Goal: Task Accomplishment & Management: Use online tool/utility

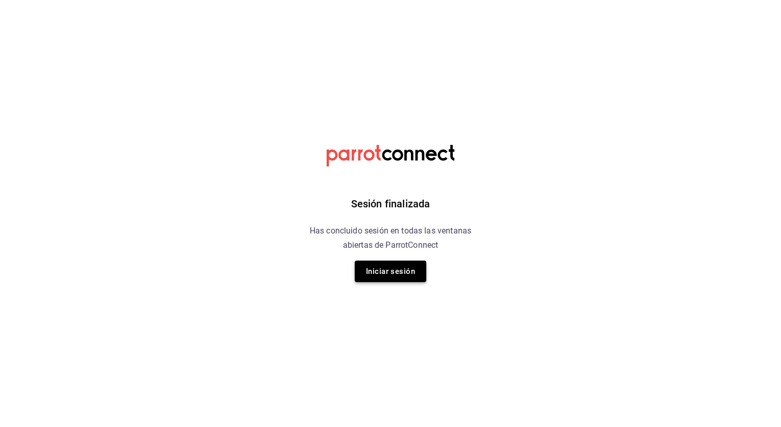
click at [385, 271] on button "Iniciar sesión" at bounding box center [391, 270] width 72 height 21
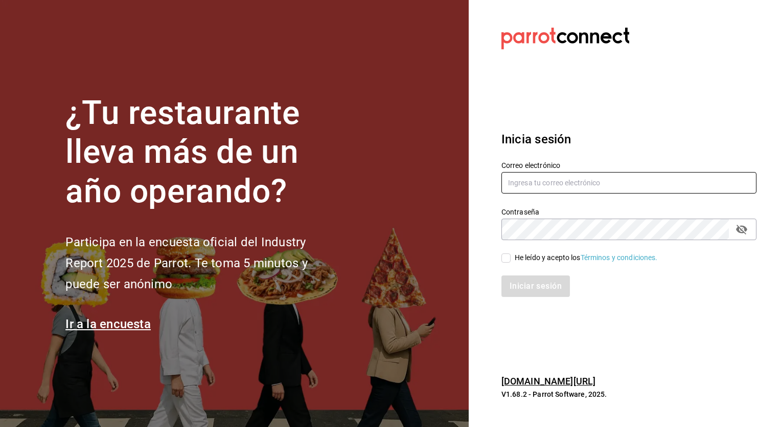
type input "israel.bernal@grupocosteno.com"
click at [506, 260] on input "He leído y acepto los Términos y condiciones." at bounding box center [506, 257] width 9 height 9
checkbox input "true"
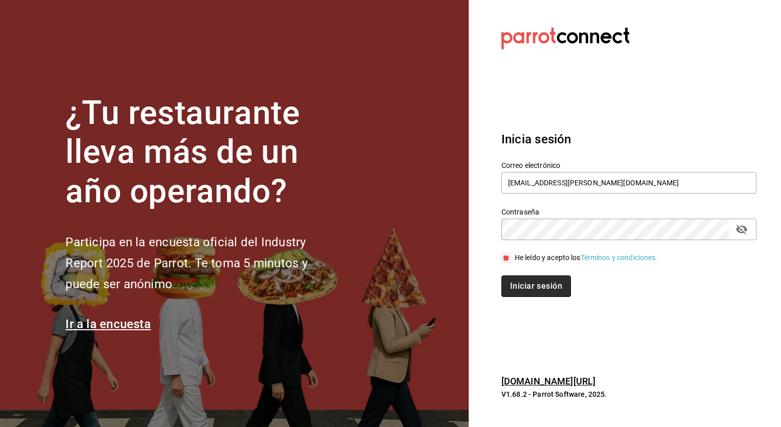
click at [530, 282] on button "Iniciar sesión" at bounding box center [537, 285] width 70 height 21
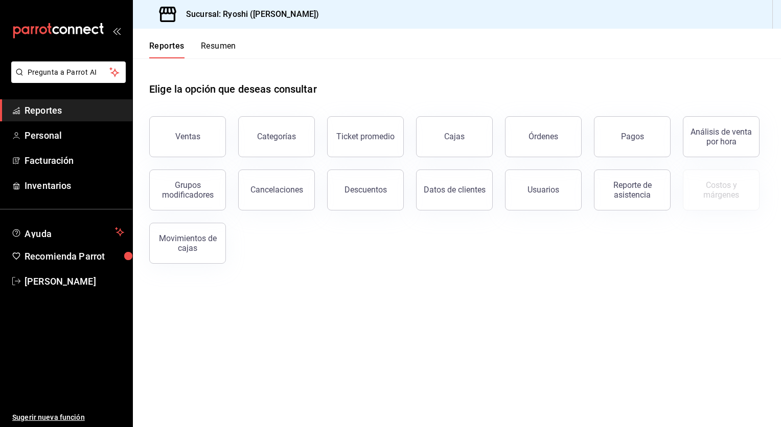
click at [273, 269] on div "Elige la opción que deseas consultar Ventas Categorías Ticket promedio Cajas Ór…" at bounding box center [457, 168] width 649 height 221
click at [428, 297] on main "Elige la opción que deseas consultar Ventas Categorías Ticket promedio Cajas Ór…" at bounding box center [457, 242] width 649 height 368
click at [203, 141] on button "Ventas" at bounding box center [187, 136] width 77 height 41
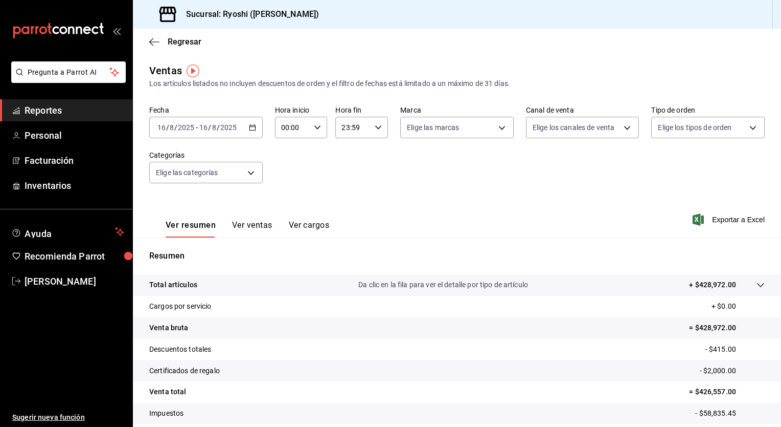
click at [311, 120] on div "00:00 Hora inicio" at bounding box center [301, 127] width 53 height 21
click at [286, 170] on span "05" at bounding box center [287, 172] width 10 height 8
type input "05:00"
click at [375, 128] on div at bounding box center [390, 213] width 781 height 427
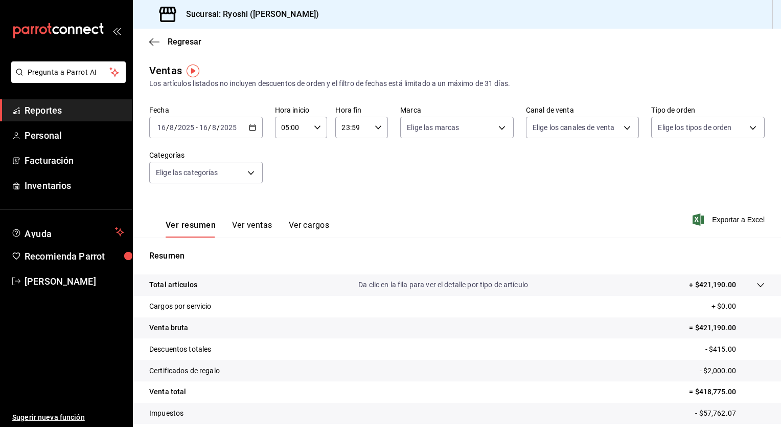
click at [375, 128] on \(Stroke\) "button" at bounding box center [378, 127] width 6 height 4
click at [345, 181] on span "04" at bounding box center [347, 180] width 10 height 8
type input "04:59"
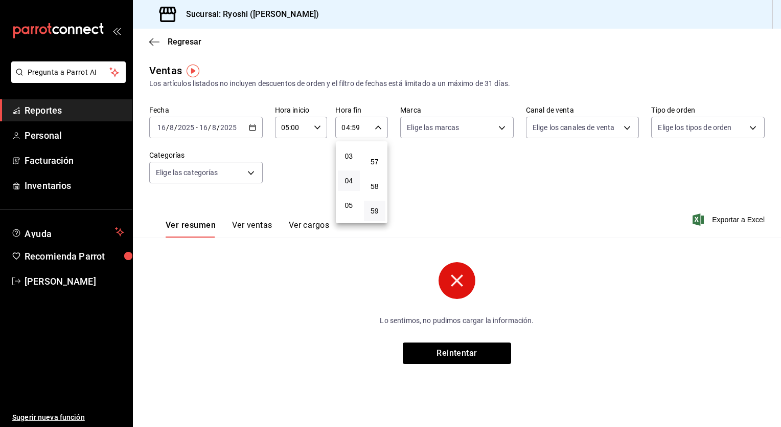
click at [455, 182] on div at bounding box center [390, 213] width 781 height 427
click at [259, 126] on div "[DATE] [DATE] - [DATE] [DATE]" at bounding box center [206, 127] width 114 height 21
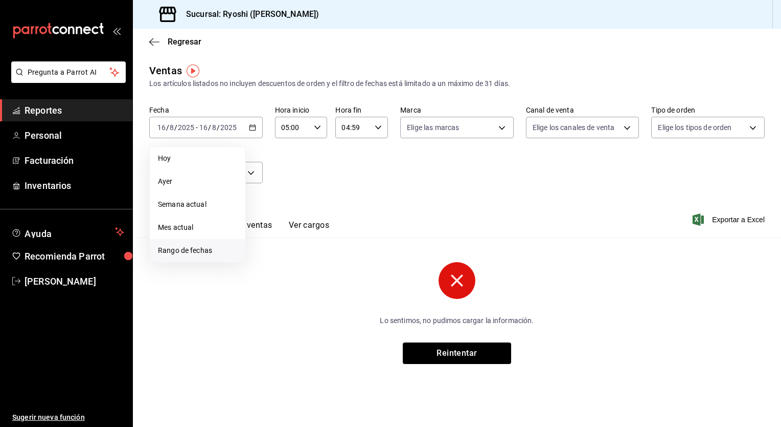
click at [196, 244] on li "Rango de fechas" at bounding box center [198, 250] width 96 height 23
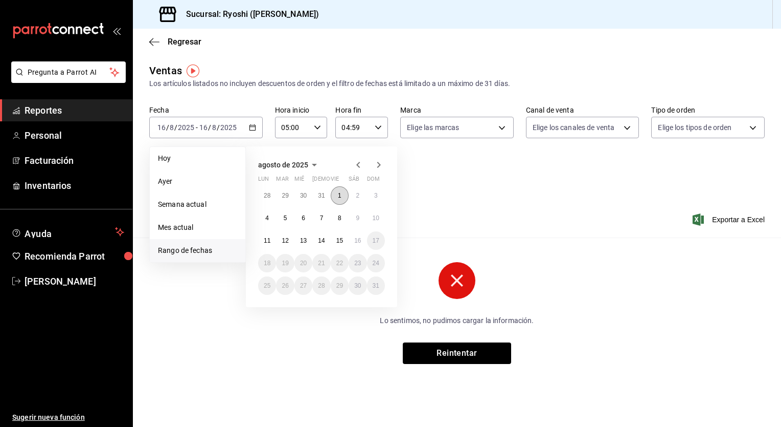
click at [341, 195] on abbr "1" at bounding box center [340, 195] width 4 height 7
click at [360, 190] on button "2" at bounding box center [358, 195] width 18 height 18
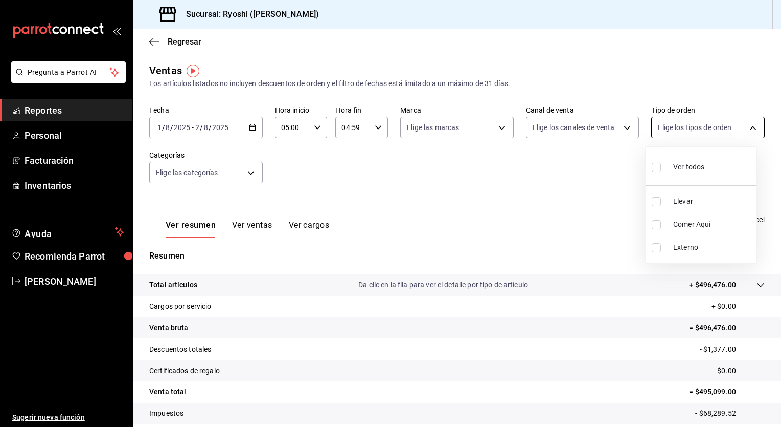
click at [749, 129] on body "Pregunta a Parrot AI Reportes Personal Facturación Inventarios Ayuda Recomienda…" at bounding box center [390, 213] width 781 height 427
click at [749, 129] on div at bounding box center [390, 213] width 781 height 427
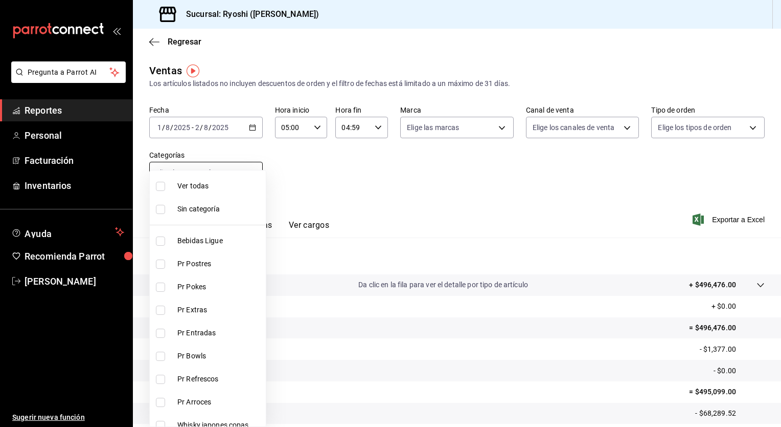
click at [249, 173] on body "Pregunta a Parrot AI Reportes Personal Facturación Inventarios Ayuda Recomienda…" at bounding box center [390, 213] width 781 height 427
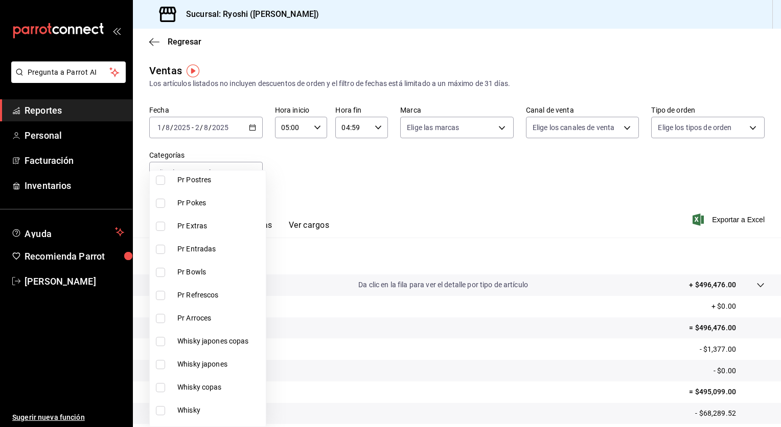
scroll to position [86, 0]
click at [347, 170] on div at bounding box center [390, 213] width 781 height 427
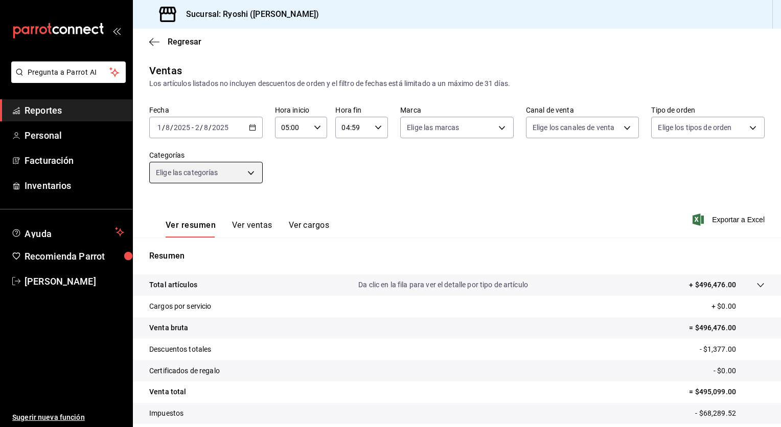
scroll to position [63, 0]
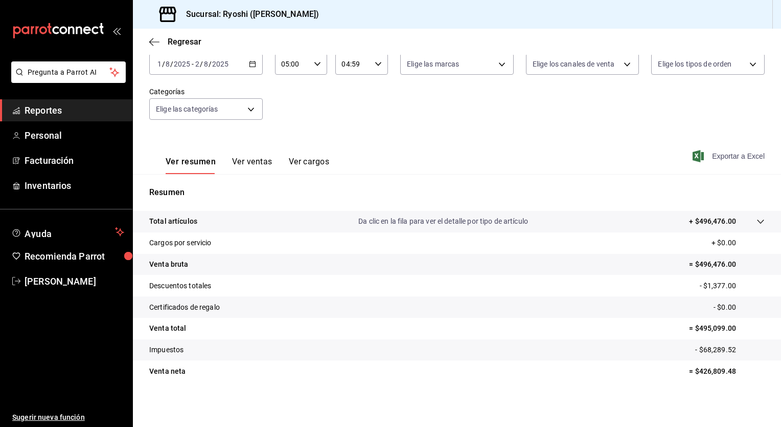
click at [724, 154] on span "Exportar a Excel" at bounding box center [730, 156] width 70 height 12
click at [413, 122] on div "Fecha [DATE] [DATE] - [DATE] [DATE] Hora inicio 05:00 Hora inicio Hora fin 04:5…" at bounding box center [457, 87] width 616 height 90
click at [546, 133] on div "Ver resumen Ver ventas Ver cargos Exportar a Excel" at bounding box center [457, 153] width 649 height 42
click at [251, 64] on icon "button" at bounding box center [252, 63] width 7 height 7
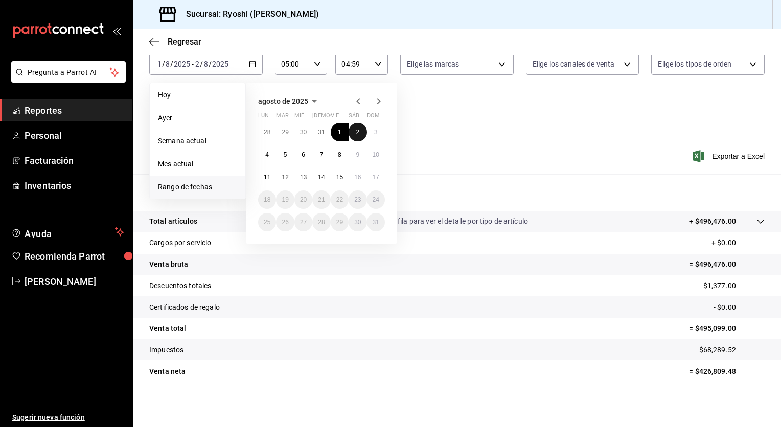
click at [355, 131] on button "2" at bounding box center [358, 132] width 18 height 18
click at [372, 131] on button "3" at bounding box center [376, 132] width 18 height 18
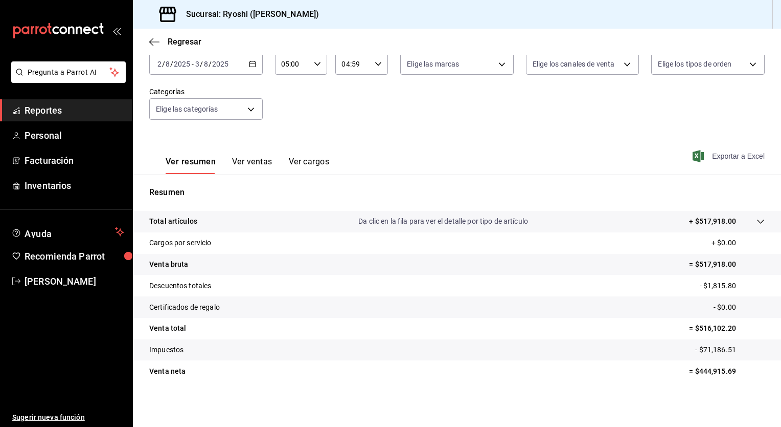
click at [719, 154] on span "Exportar a Excel" at bounding box center [730, 156] width 70 height 12
click at [442, 137] on div "Ver resumen Ver ventas Ver cargos Exportar a Excel" at bounding box center [457, 153] width 649 height 42
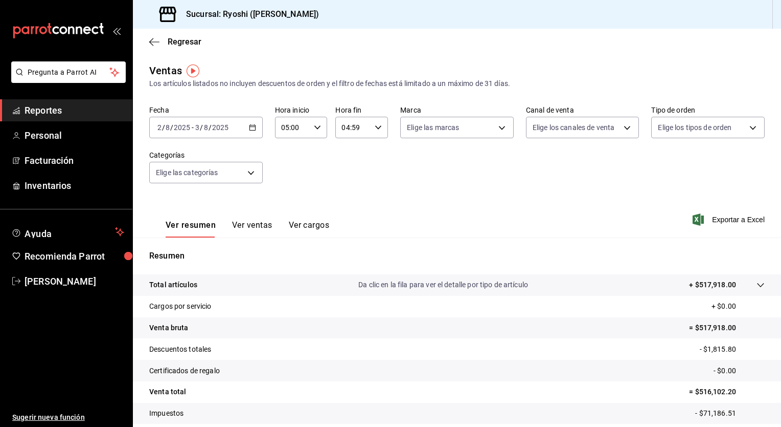
click at [252, 127] on icon "button" at bounding box center [252, 127] width 7 height 7
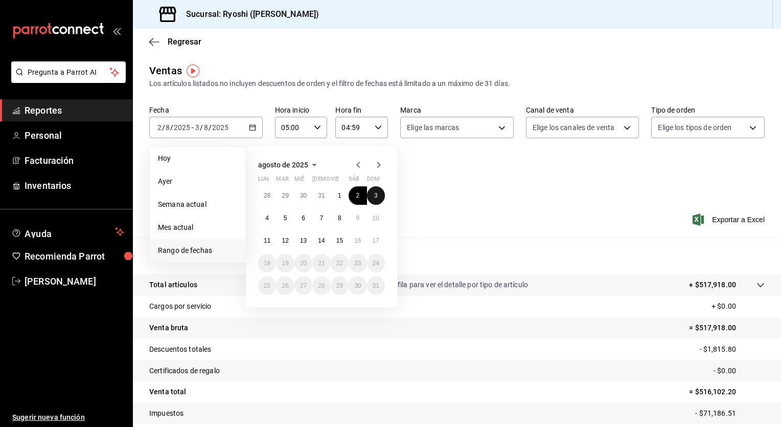
click at [376, 195] on abbr "3" at bounding box center [376, 195] width 4 height 7
click at [267, 217] on abbr "4" at bounding box center [267, 217] width 4 height 7
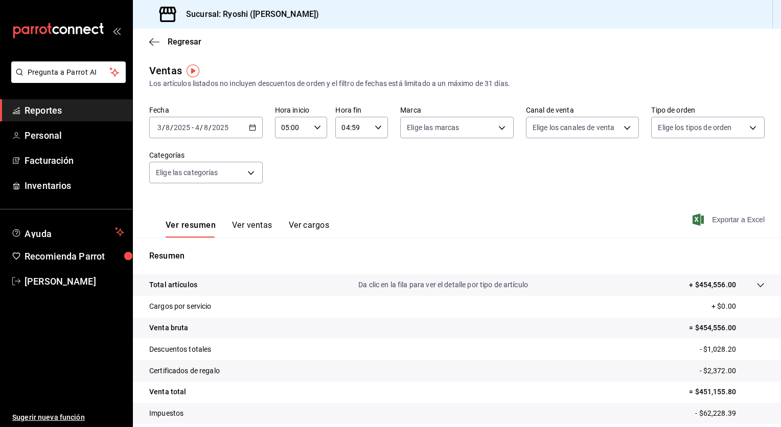
click at [729, 218] on span "Exportar a Excel" at bounding box center [730, 219] width 70 height 12
click at [251, 129] on icon "button" at bounding box center [252, 127] width 7 height 7
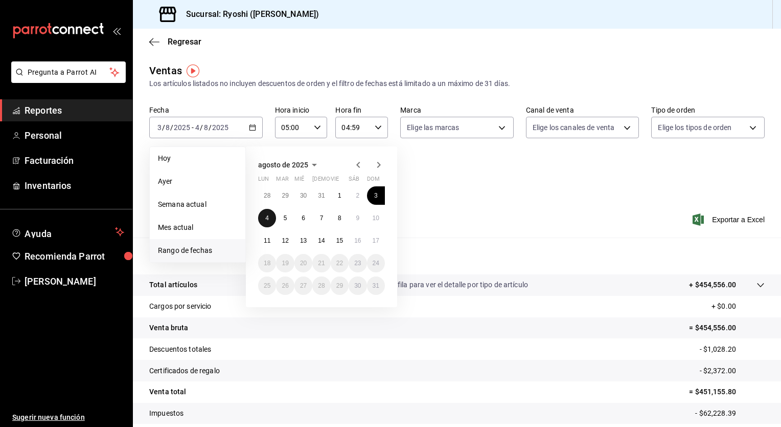
click at [264, 216] on button "4" at bounding box center [267, 218] width 18 height 18
click at [286, 218] on abbr "5" at bounding box center [286, 217] width 4 height 7
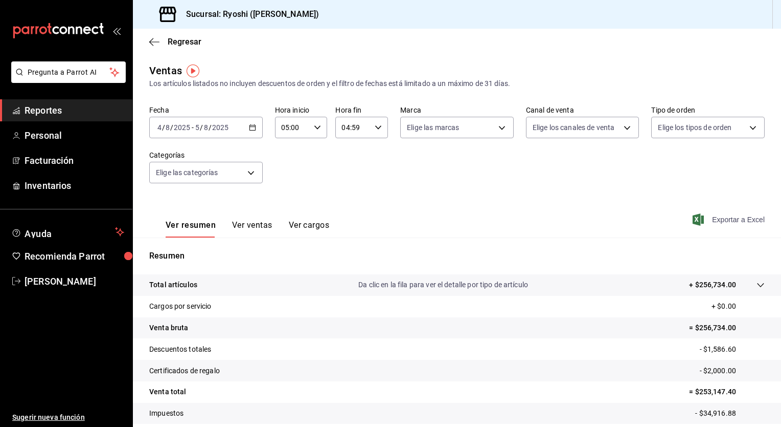
click at [726, 219] on span "Exportar a Excel" at bounding box center [730, 219] width 70 height 12
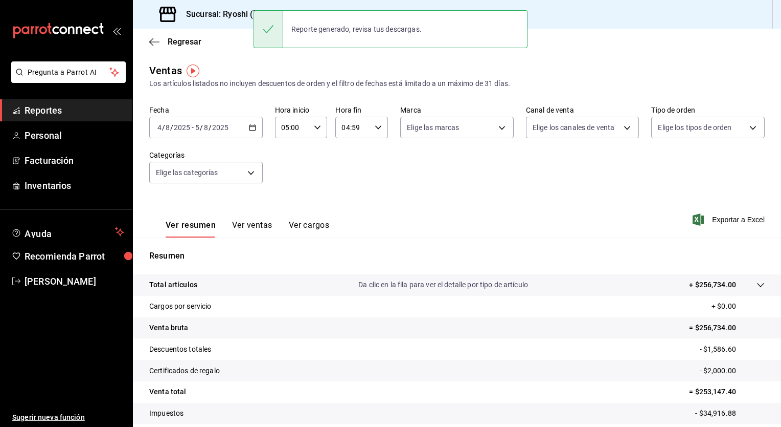
click at [396, 171] on div "Fecha [DATE] [DATE] - [DATE] [DATE] Hora inicio 05:00 Hora inicio Hora fin 04:5…" at bounding box center [457, 150] width 616 height 90
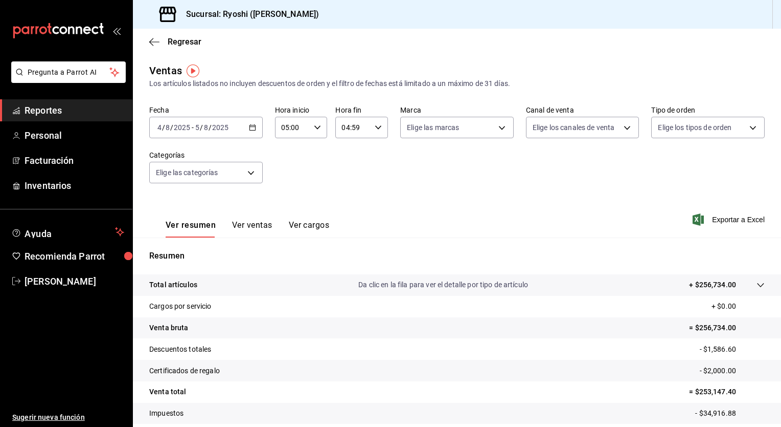
click at [252, 129] on icon "button" at bounding box center [252, 127] width 7 height 7
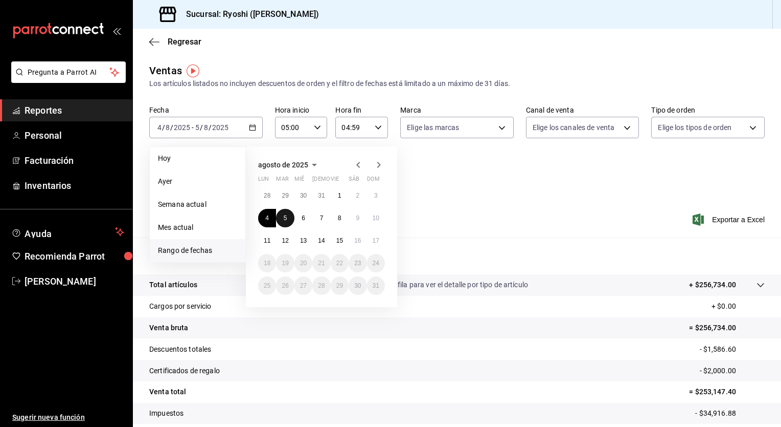
click at [283, 216] on button "5" at bounding box center [285, 218] width 18 height 18
click at [302, 216] on abbr "6" at bounding box center [304, 217] width 4 height 7
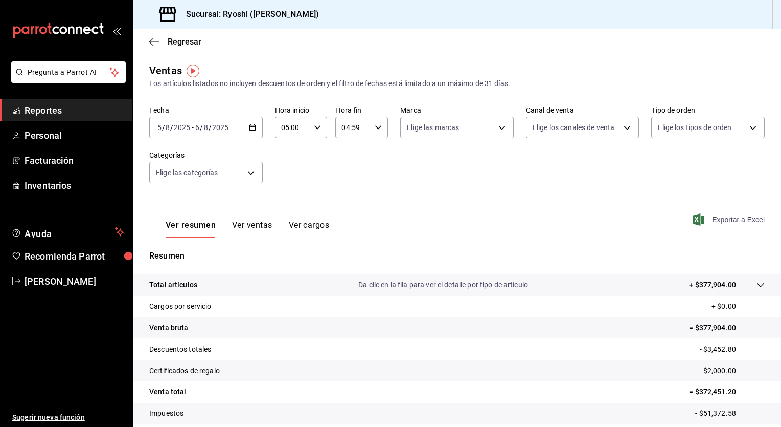
click at [722, 220] on span "Exportar a Excel" at bounding box center [730, 219] width 70 height 12
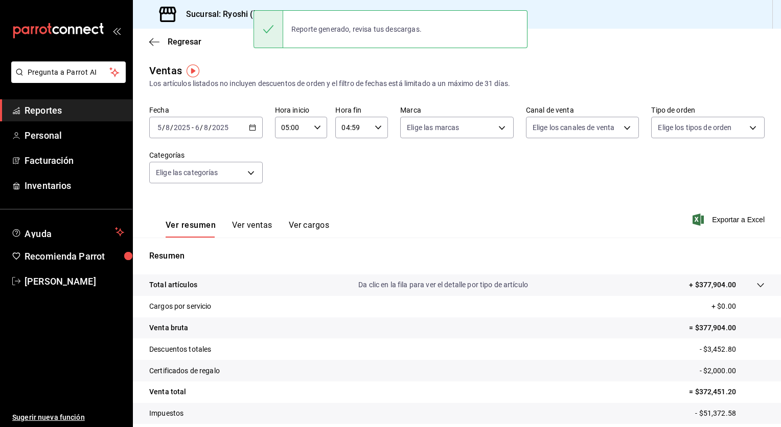
click at [360, 144] on div "Fecha [DATE] [DATE] - [DATE] [DATE] Hora inicio 05:00 Hora inicio Hora fin 04:5…" at bounding box center [457, 150] width 616 height 90
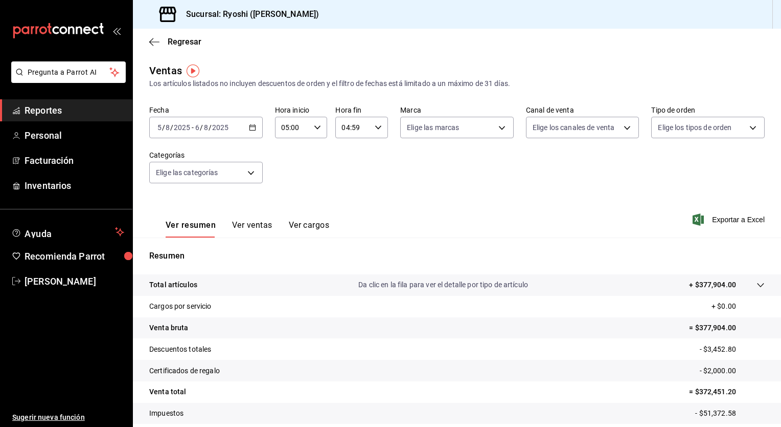
click at [254, 127] on \(Stroke\) "button" at bounding box center [253, 128] width 6 height 6
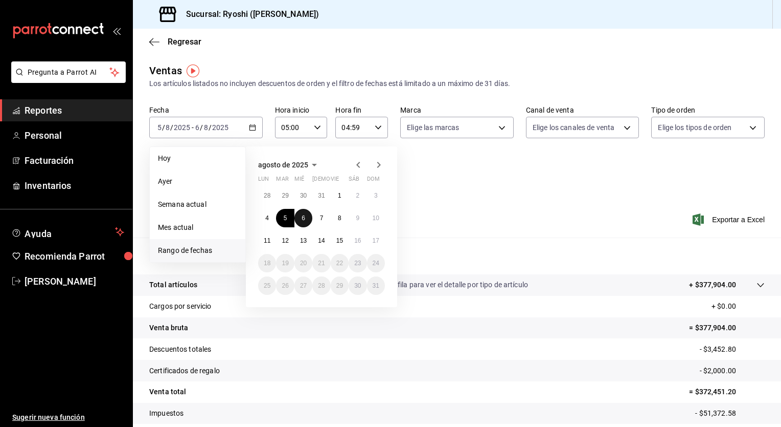
click at [304, 218] on abbr "6" at bounding box center [304, 217] width 4 height 7
click at [323, 218] on abbr "7" at bounding box center [322, 217] width 4 height 7
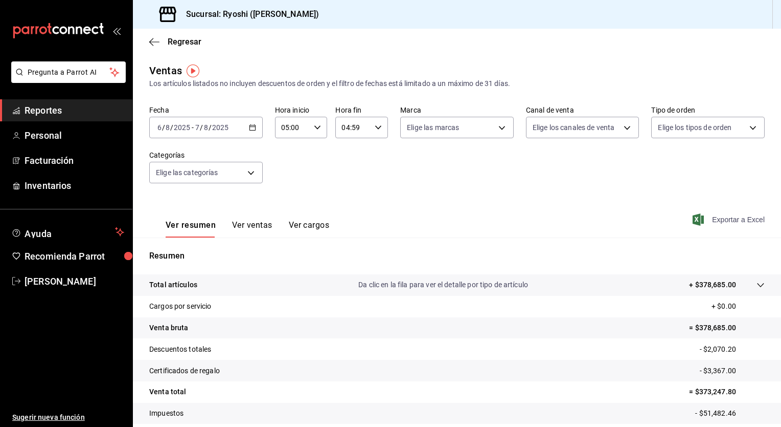
click at [736, 222] on span "Exportar a Excel" at bounding box center [730, 219] width 70 height 12
click at [383, 173] on div "Fecha [DATE] [DATE] - [DATE] [DATE] Hora inicio 05:00 Hora inicio Hora fin 04:5…" at bounding box center [457, 150] width 616 height 90
click at [252, 129] on icon "button" at bounding box center [252, 127] width 7 height 7
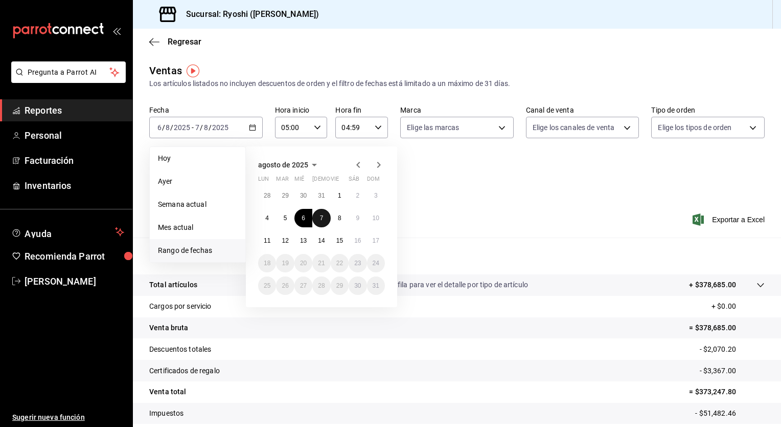
click at [320, 218] on abbr "7" at bounding box center [322, 217] width 4 height 7
click at [339, 216] on abbr "8" at bounding box center [340, 217] width 4 height 7
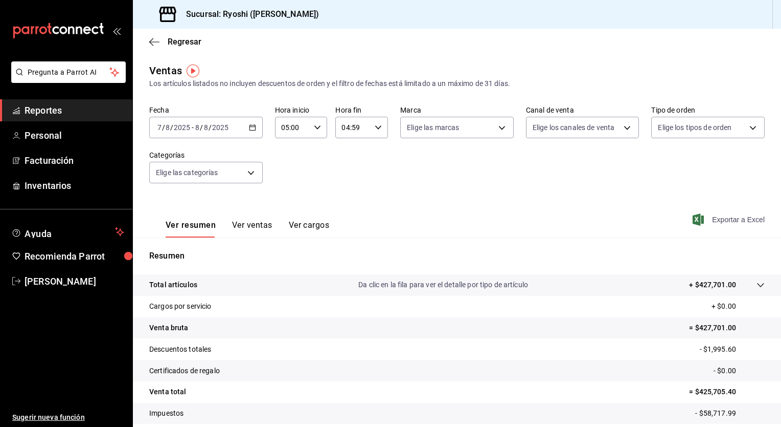
click at [735, 220] on span "Exportar a Excel" at bounding box center [730, 219] width 70 height 12
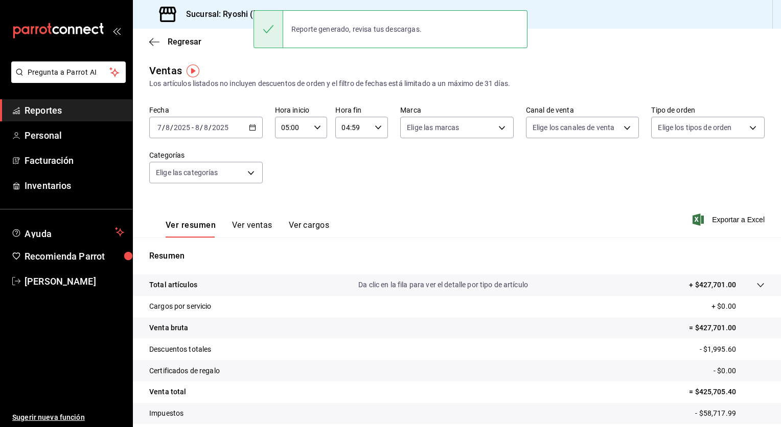
click at [383, 182] on div "Fecha [DATE] [DATE] - [DATE] [DATE] Hora inicio 05:00 Hora inicio Hora fin 04:5…" at bounding box center [457, 150] width 616 height 90
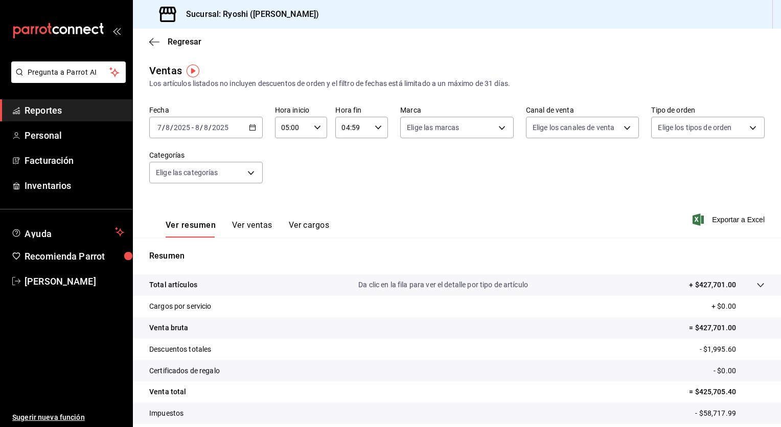
click at [254, 125] on \(Stroke\) "button" at bounding box center [253, 128] width 6 height 6
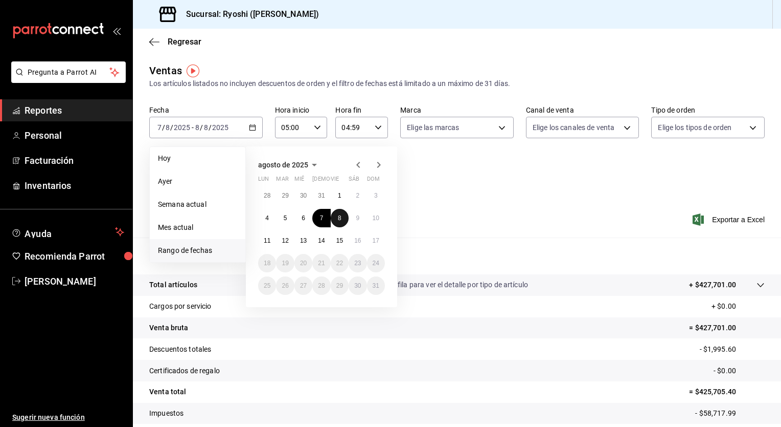
click at [338, 216] on abbr "8" at bounding box center [340, 217] width 4 height 7
click at [358, 218] on abbr "9" at bounding box center [358, 217] width 4 height 7
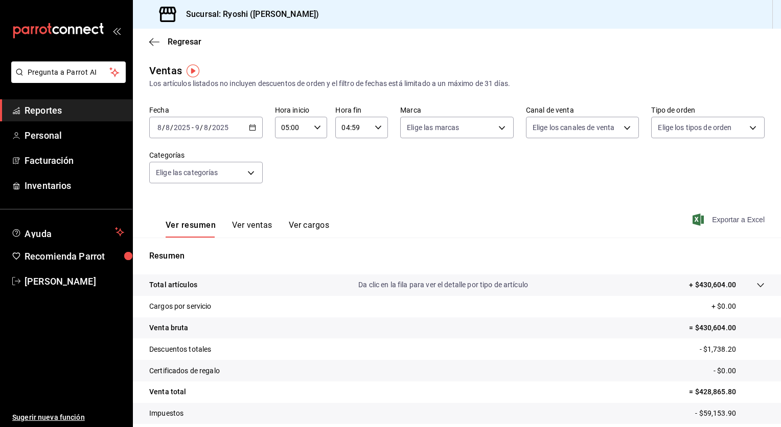
click at [720, 219] on span "Exportar a Excel" at bounding box center [730, 219] width 70 height 12
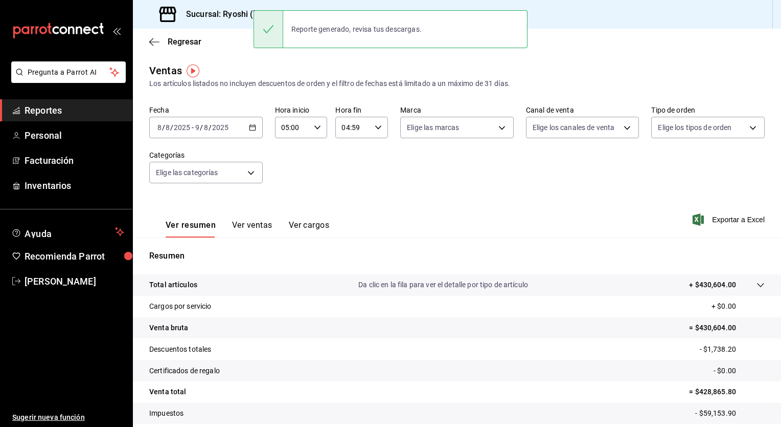
click at [438, 222] on div "Ver resumen Ver ventas Ver cargos Exportar a Excel" at bounding box center [457, 216] width 649 height 42
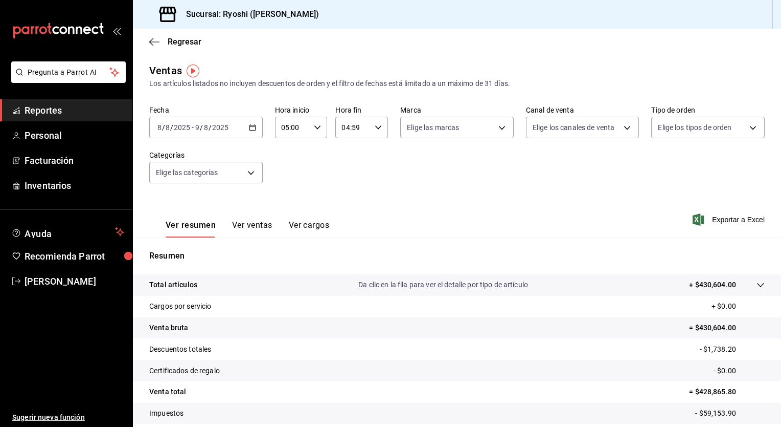
click at [254, 130] on icon "button" at bounding box center [252, 127] width 7 height 7
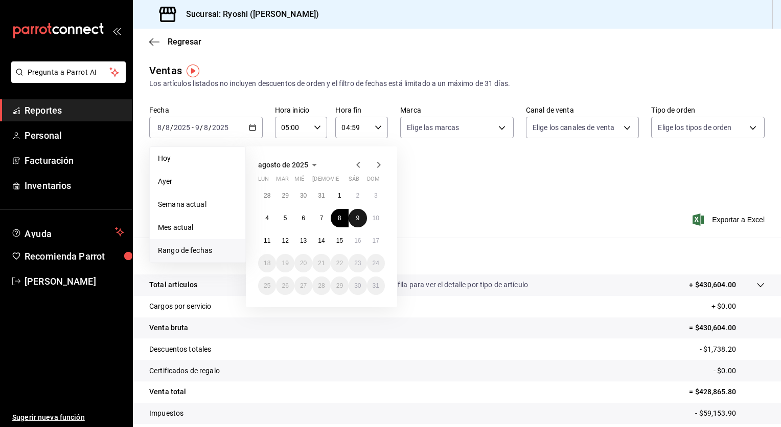
click at [356, 215] on abbr "9" at bounding box center [358, 217] width 4 height 7
click at [374, 217] on abbr "10" at bounding box center [376, 217] width 7 height 7
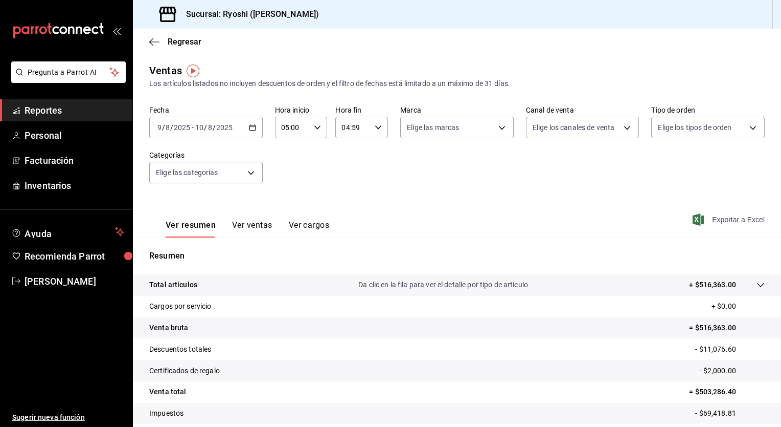
click at [727, 219] on span "Exportar a Excel" at bounding box center [730, 219] width 70 height 12
click at [547, 191] on div "Fecha [DATE] [DATE] - [DATE] [DATE] Hora inicio 05:00 Hora inicio Hora fin 04:5…" at bounding box center [457, 150] width 616 height 90
click at [252, 128] on icon "button" at bounding box center [252, 127] width 7 height 7
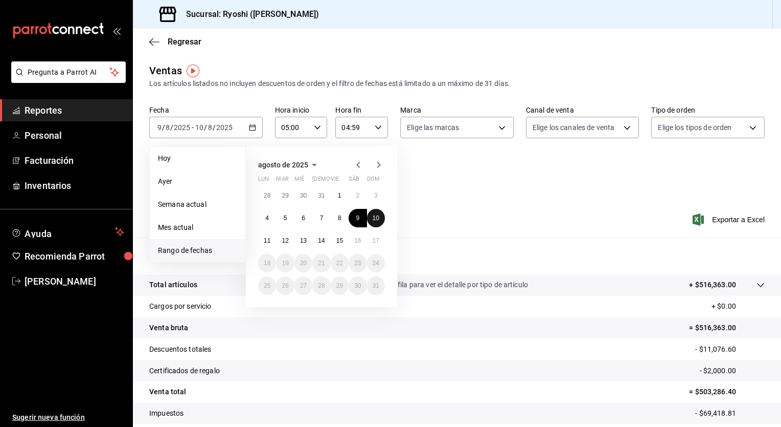
click at [377, 216] on abbr "10" at bounding box center [376, 217] width 7 height 7
click at [266, 242] on abbr "11" at bounding box center [267, 240] width 7 height 7
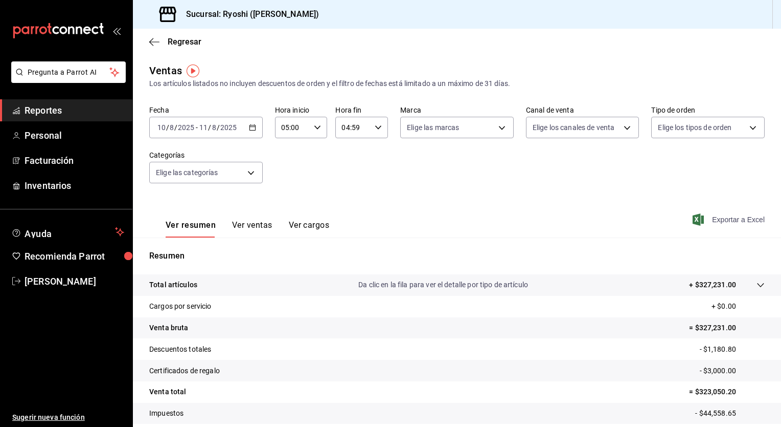
click at [718, 220] on span "Exportar a Excel" at bounding box center [730, 219] width 70 height 12
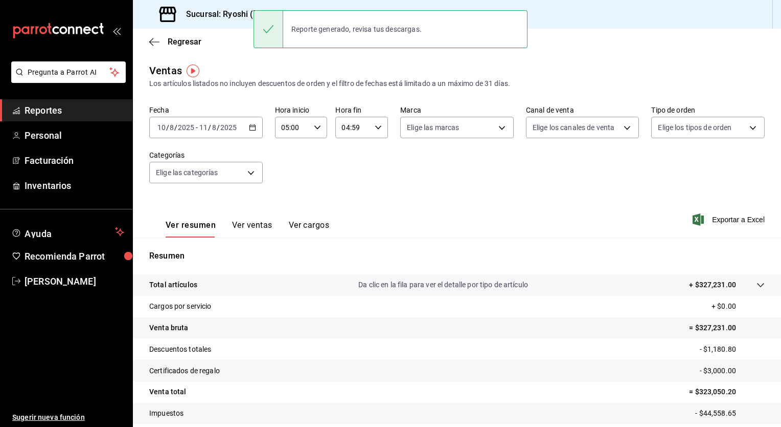
click at [409, 159] on div "Fecha [DATE] [DATE] - [DATE] [DATE] Hora inicio 05:00 Hora inicio Hora fin 04:5…" at bounding box center [457, 150] width 616 height 90
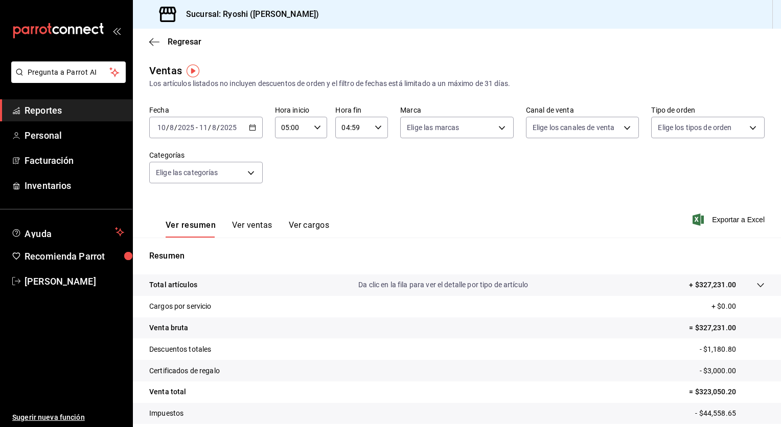
click at [254, 127] on \(Stroke\) "button" at bounding box center [253, 128] width 6 height 6
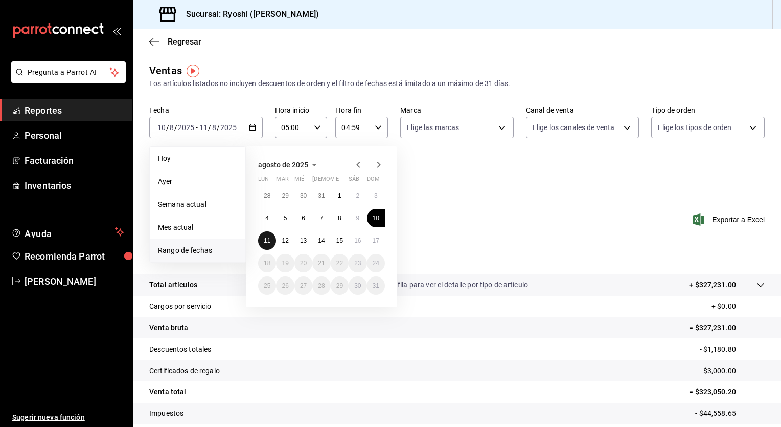
click at [266, 238] on abbr "11" at bounding box center [267, 240] width 7 height 7
click at [286, 238] on abbr "12" at bounding box center [285, 240] width 7 height 7
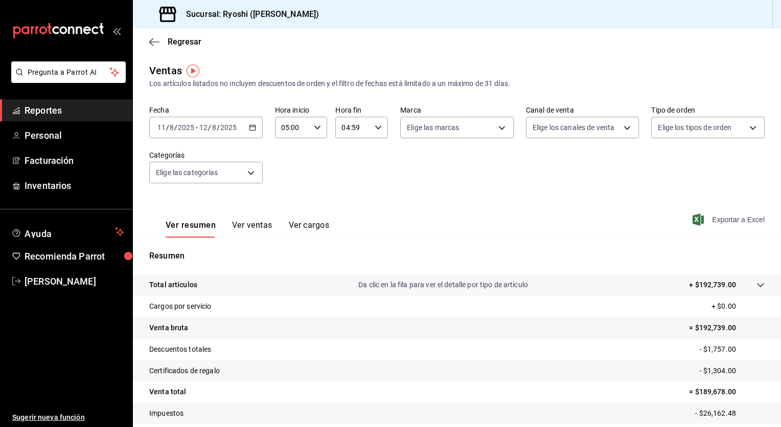
click at [719, 220] on span "Exportar a Excel" at bounding box center [730, 219] width 70 height 12
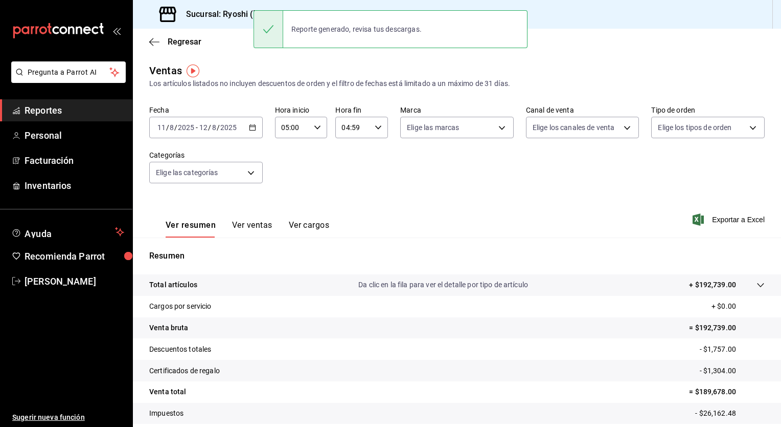
click at [389, 173] on div "Fecha [DATE] [DATE] - [DATE] [DATE] Hora inicio 05:00 Hora inicio Hora fin 04:5…" at bounding box center [457, 150] width 616 height 90
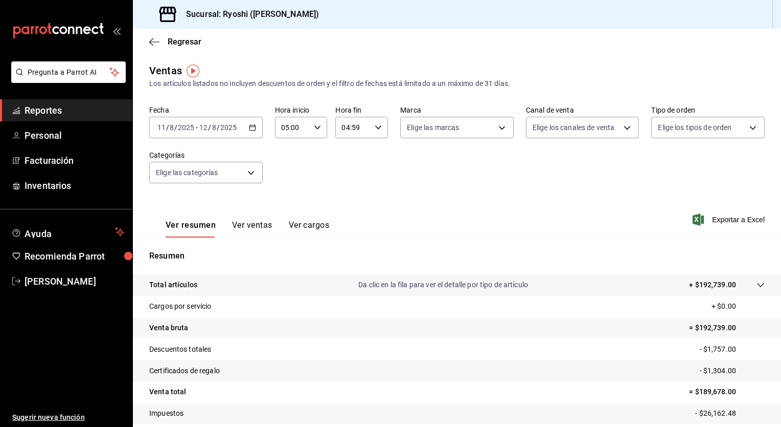
click at [252, 129] on icon "button" at bounding box center [252, 127] width 7 height 7
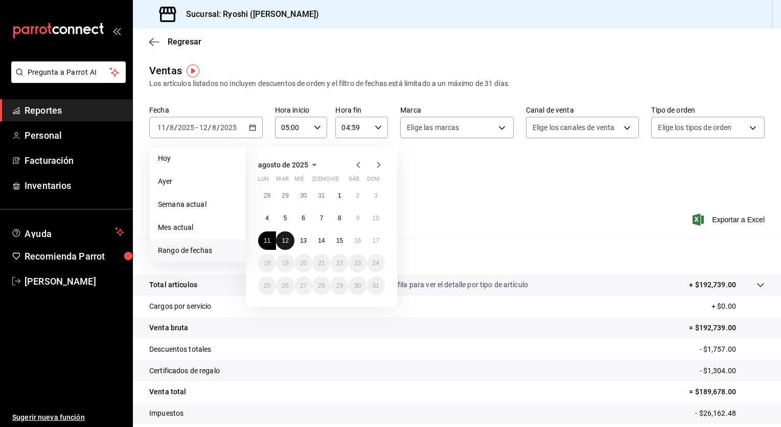
click at [286, 237] on abbr "12" at bounding box center [285, 240] width 7 height 7
click at [299, 239] on button "13" at bounding box center [304, 240] width 18 height 18
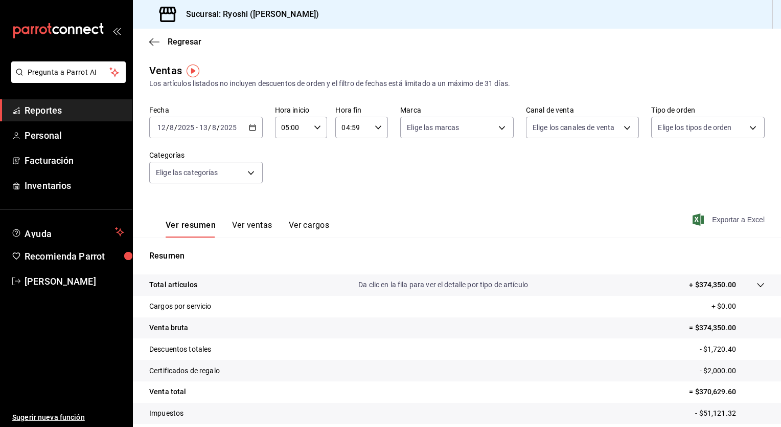
click at [731, 224] on span "Exportar a Excel" at bounding box center [730, 219] width 70 height 12
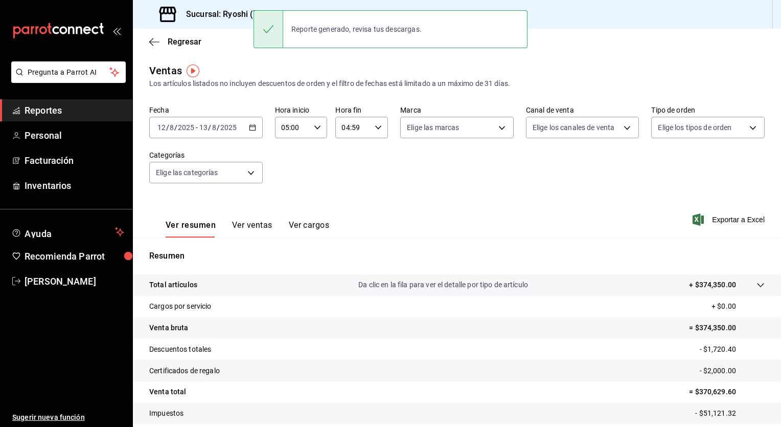
click at [254, 129] on icon "button" at bounding box center [252, 127] width 7 height 7
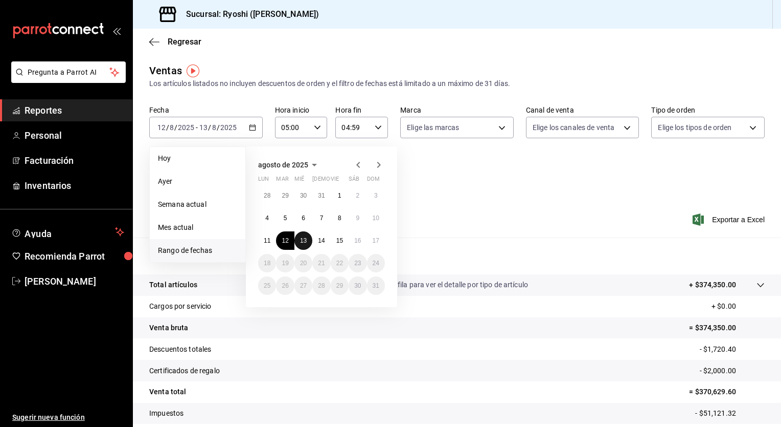
click at [304, 238] on abbr "13" at bounding box center [303, 240] width 7 height 7
click at [317, 240] on button "14" at bounding box center [321, 240] width 18 height 18
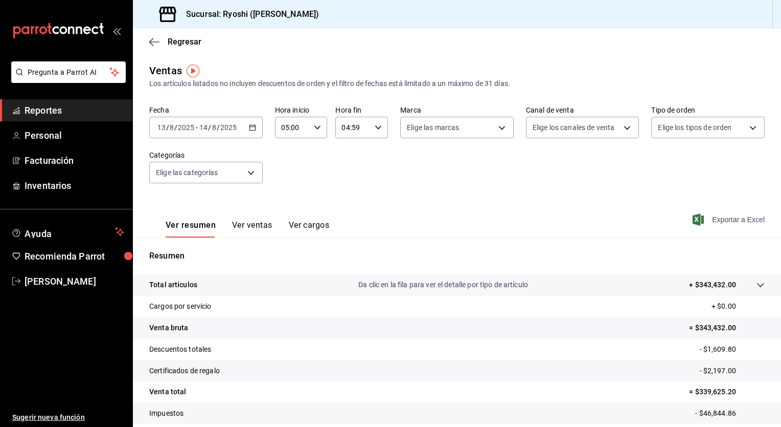
click at [724, 218] on span "Exportar a Excel" at bounding box center [730, 219] width 70 height 12
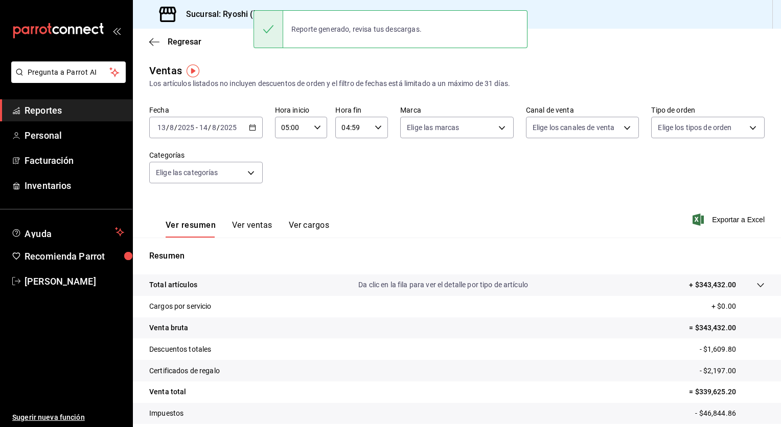
click at [250, 130] on icon "button" at bounding box center [252, 127] width 7 height 7
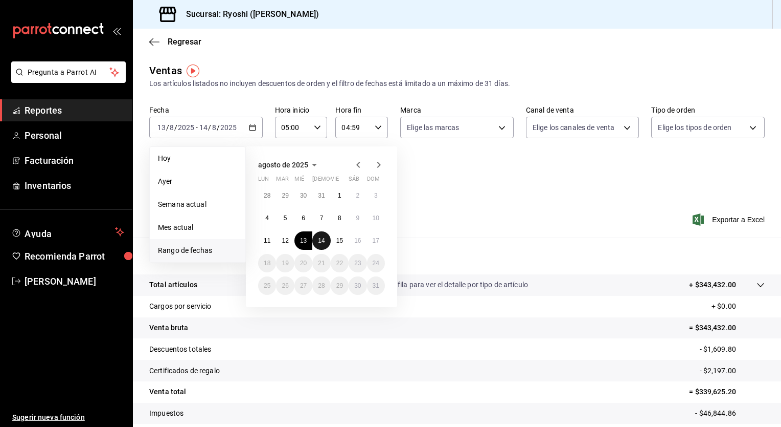
click at [326, 238] on button "14" at bounding box center [321, 240] width 18 height 18
click at [342, 240] on abbr "15" at bounding box center [340, 240] width 7 height 7
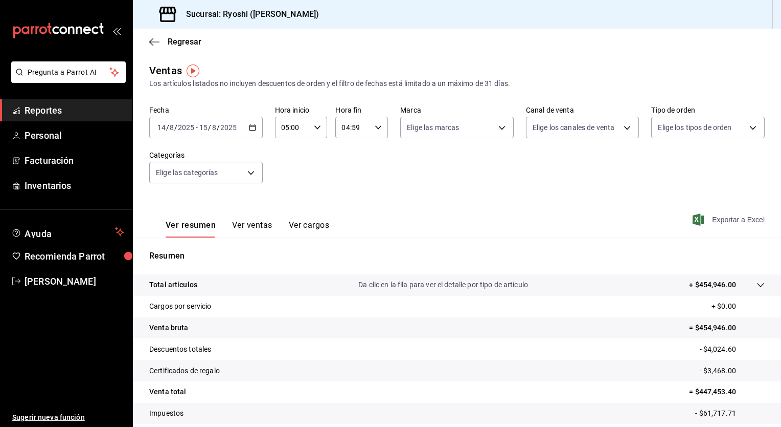
click at [720, 219] on span "Exportar a Excel" at bounding box center [730, 219] width 70 height 12
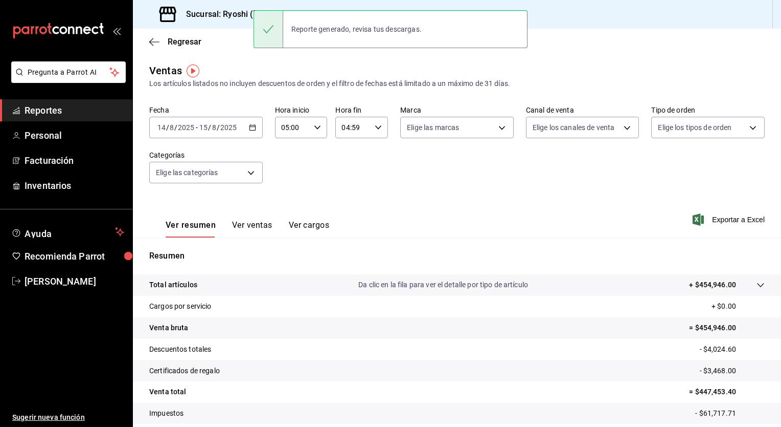
click at [254, 128] on icon "button" at bounding box center [252, 127] width 7 height 7
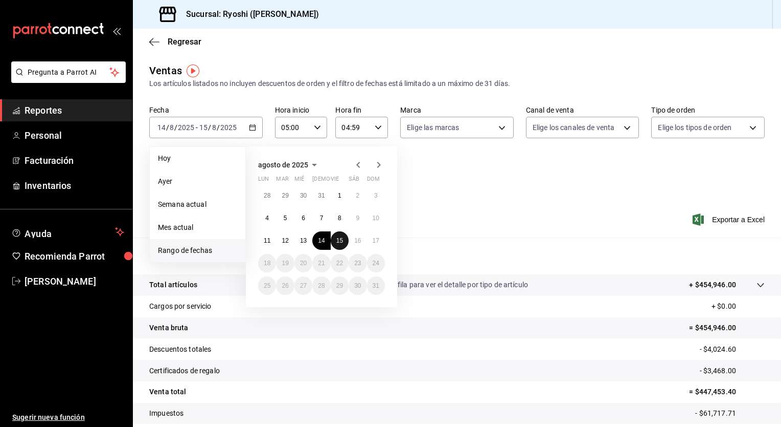
click at [340, 238] on abbr "15" at bounding box center [340, 240] width 7 height 7
click at [359, 242] on abbr "16" at bounding box center [357, 240] width 7 height 7
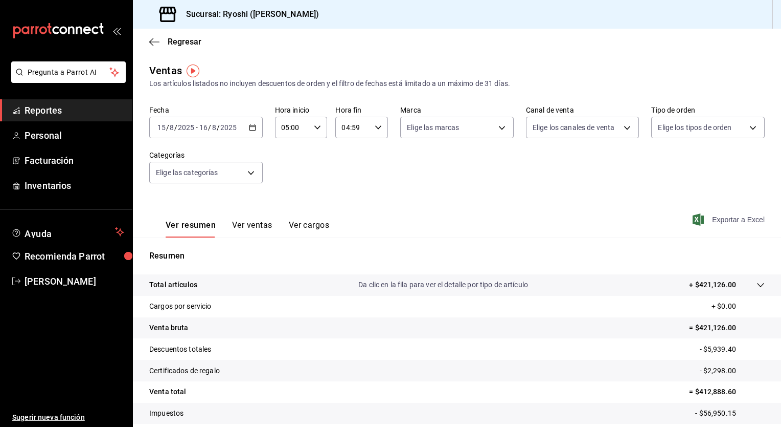
click at [730, 217] on span "Exportar a Excel" at bounding box center [730, 219] width 70 height 12
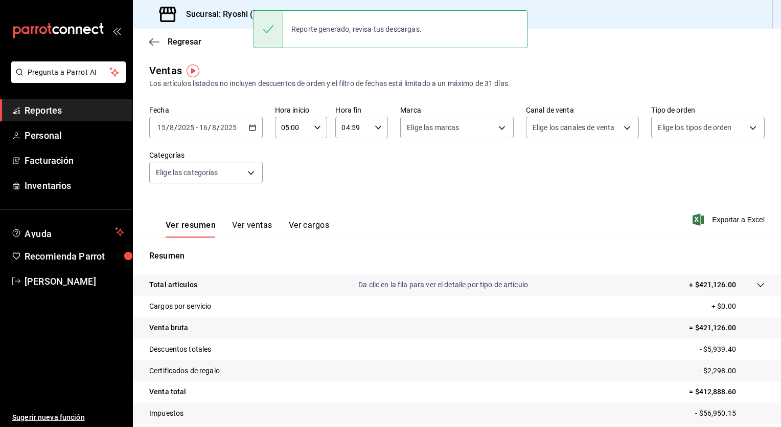
click at [421, 201] on div "Ver resumen Ver ventas Ver cargos Exportar a Excel" at bounding box center [457, 216] width 649 height 42
